Goal: Find specific page/section: Find specific page/section

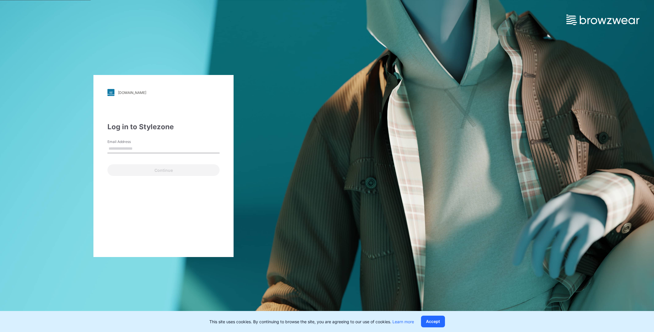
type input "**********"
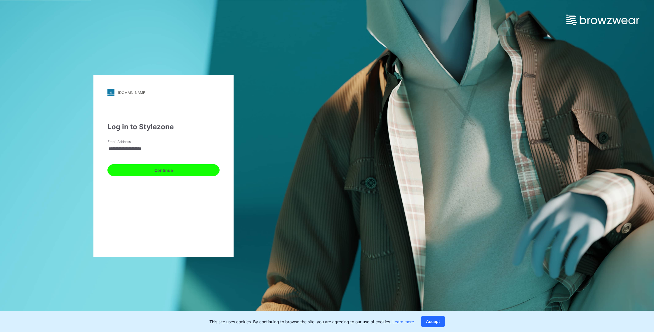
click at [159, 175] on button "Continue" at bounding box center [163, 170] width 112 height 12
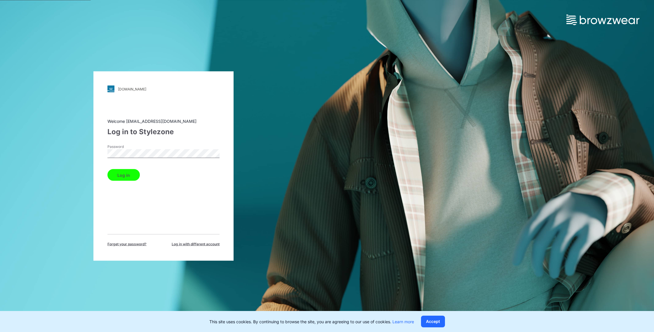
click at [131, 175] on button "Log in" at bounding box center [123, 175] width 32 height 12
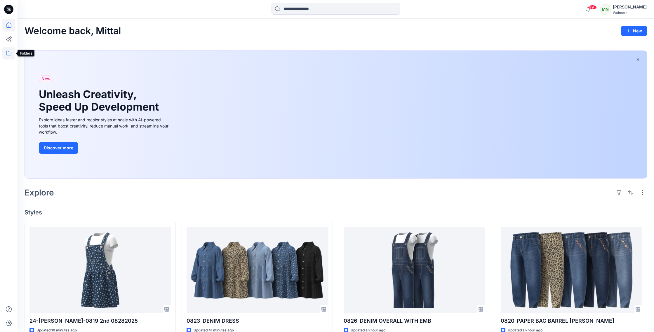
click at [11, 54] on icon at bounding box center [8, 53] width 13 height 13
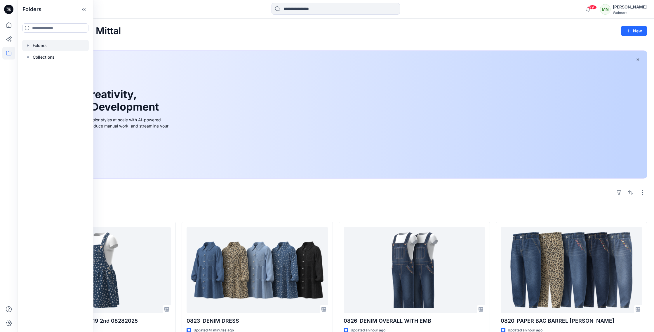
click at [47, 45] on div at bounding box center [55, 46] width 67 height 12
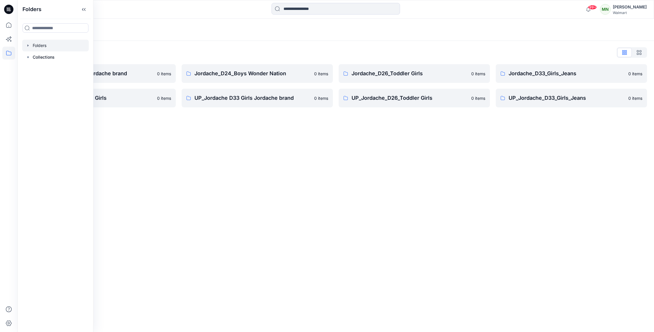
click at [199, 210] on div "Folders Folders List Jordache D33 Girls Jordache brand 0 items TWEEN Jordache D…" at bounding box center [336, 175] width 636 height 313
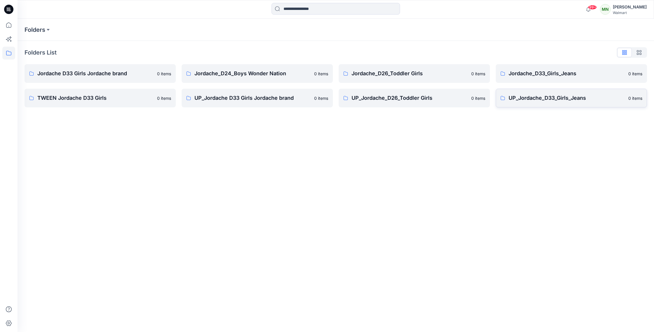
click at [544, 99] on p "UP_Jordache_D33_Girls_Jeans" at bounding box center [566, 98] width 116 height 8
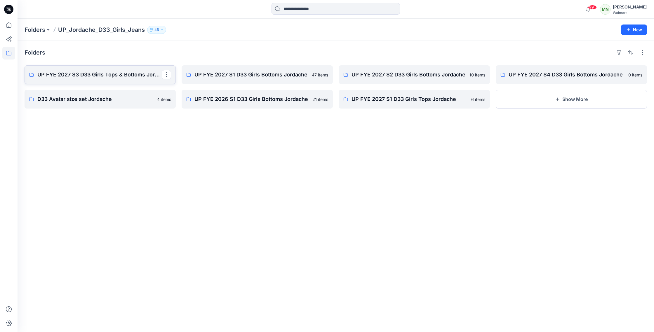
click at [132, 76] on p "UP FYE 2027 S3 D33 Girls Tops & Bottoms Jordache" at bounding box center [99, 75] width 124 height 8
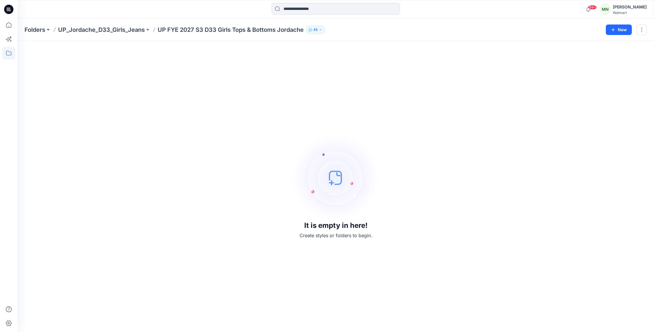
click at [185, 32] on p "UP FYE 2027 S3 D33 Girls Tops & Bottoms Jordache" at bounding box center [231, 30] width 146 height 8
click at [112, 32] on p "UP_Jordache_D33_Girls_Jeans" at bounding box center [101, 30] width 87 height 8
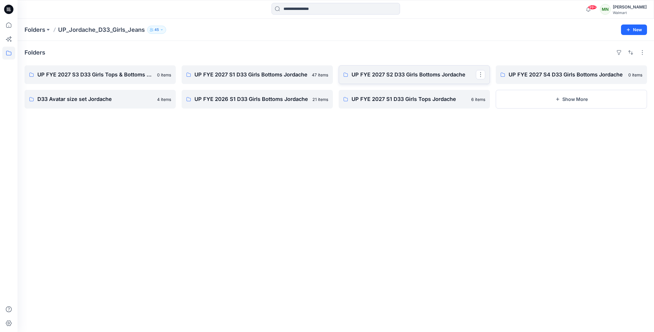
click at [434, 78] on p "UP FYE 2027 S2 D33 Girls Bottoms Jordache" at bounding box center [413, 75] width 124 height 8
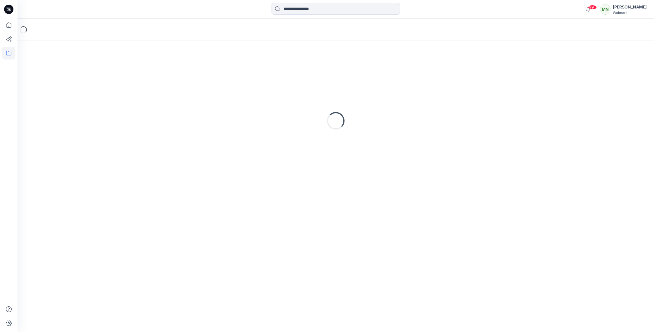
click at [434, 78] on div "Loading..." at bounding box center [336, 121] width 622 height 146
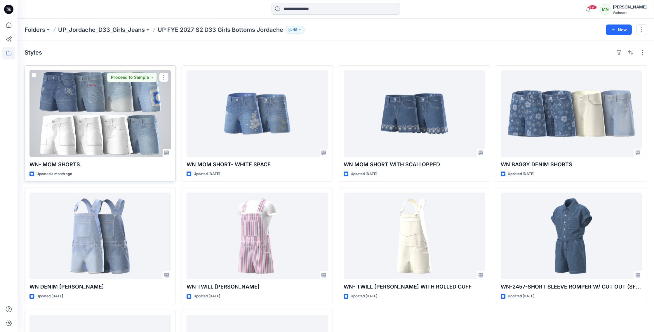
click at [148, 146] on div at bounding box center [99, 113] width 141 height 87
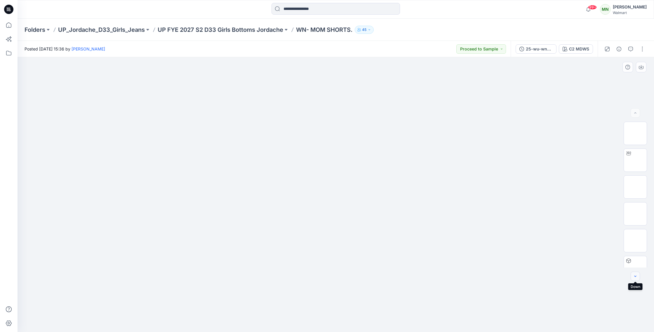
click at [634, 276] on icon "button" at bounding box center [635, 276] width 2 height 1
click at [634, 276] on icon "button" at bounding box center [635, 276] width 5 height 5
click at [634, 276] on div at bounding box center [634, 276] width 9 height 9
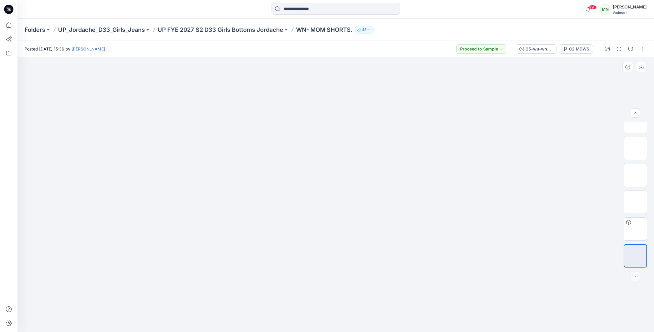
click at [634, 276] on div at bounding box center [634, 276] width 9 height 9
click at [178, 29] on p "UP FYE 2027 S2 D33 Girls Bottoms Jordache" at bounding box center [220, 30] width 125 height 8
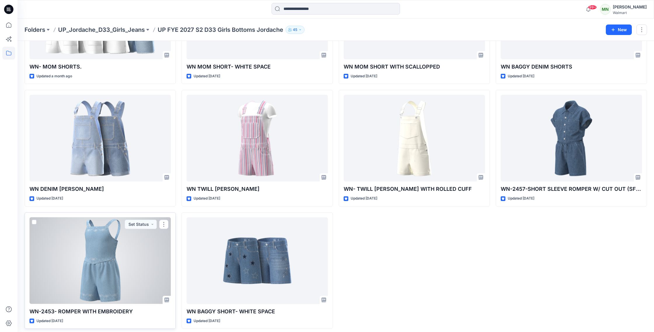
scroll to position [102, 0]
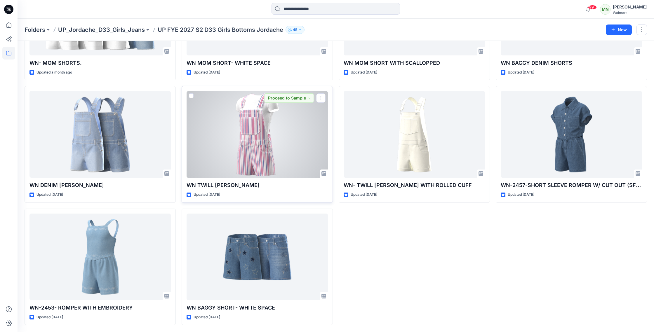
click at [256, 153] on div at bounding box center [256, 134] width 141 height 87
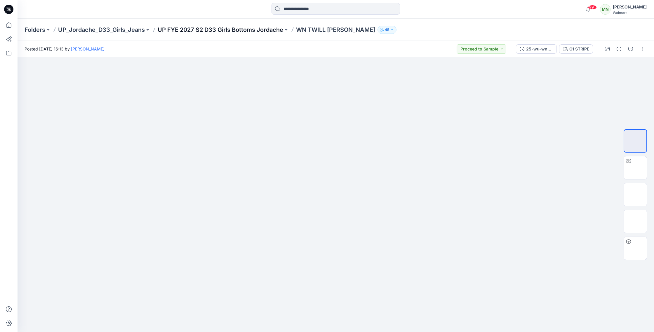
click at [217, 29] on p "UP FYE 2027 S2 D33 Girls Bottoms Jordache" at bounding box center [220, 30] width 125 height 8
